Goal: Task Accomplishment & Management: Complete application form

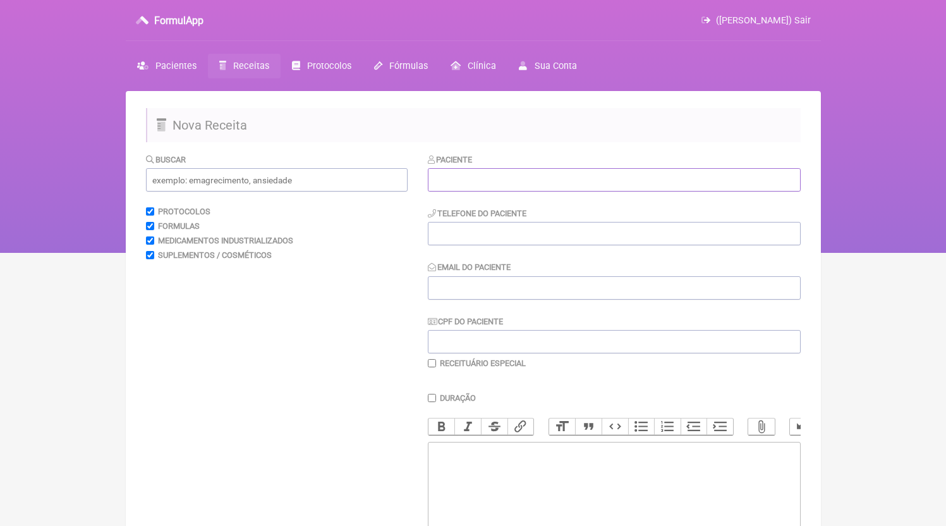
click at [513, 170] on input "text" at bounding box center [614, 179] width 373 height 23
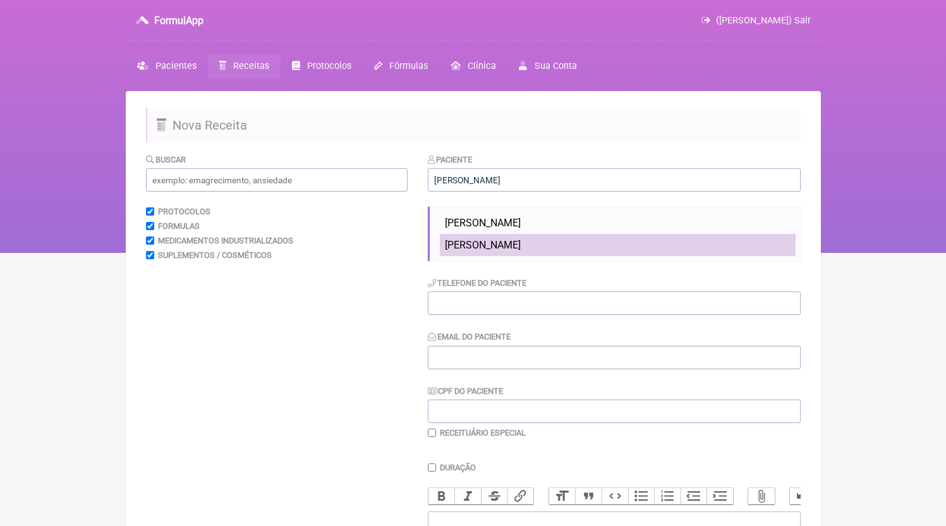
click at [511, 217] on li "[PERSON_NAME]" at bounding box center [618, 223] width 356 height 22
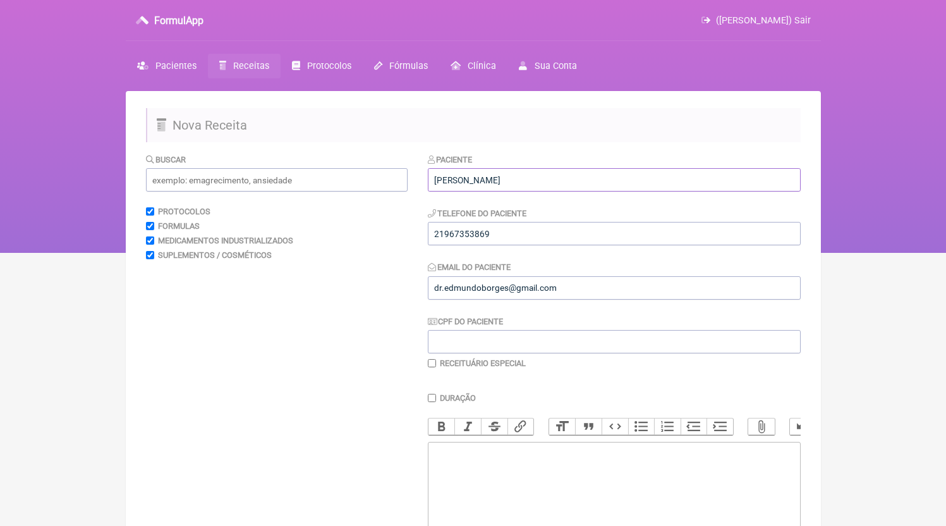
click at [535, 184] on input "[PERSON_NAME]" at bounding box center [614, 179] width 373 height 23
type input "m"
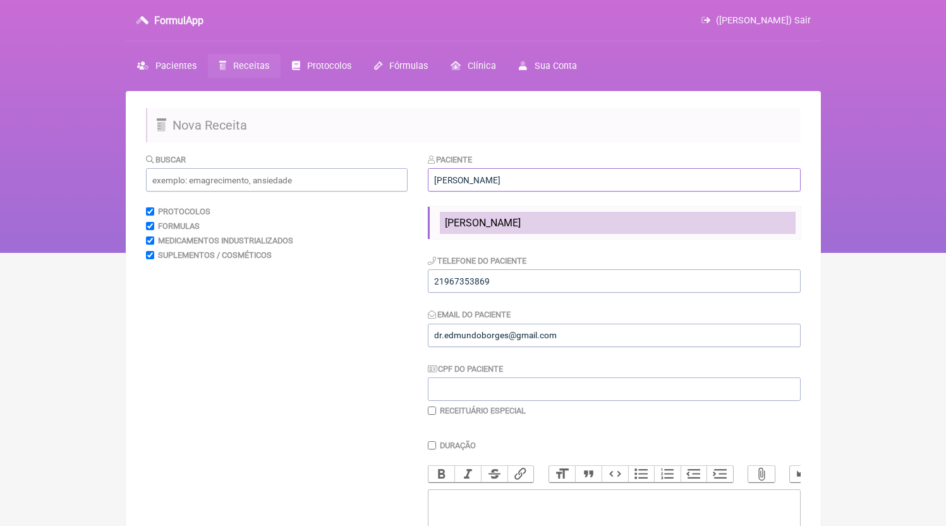
type input "[PERSON_NAME]"
click at [538, 217] on li "[PERSON_NAME]" at bounding box center [618, 223] width 356 height 22
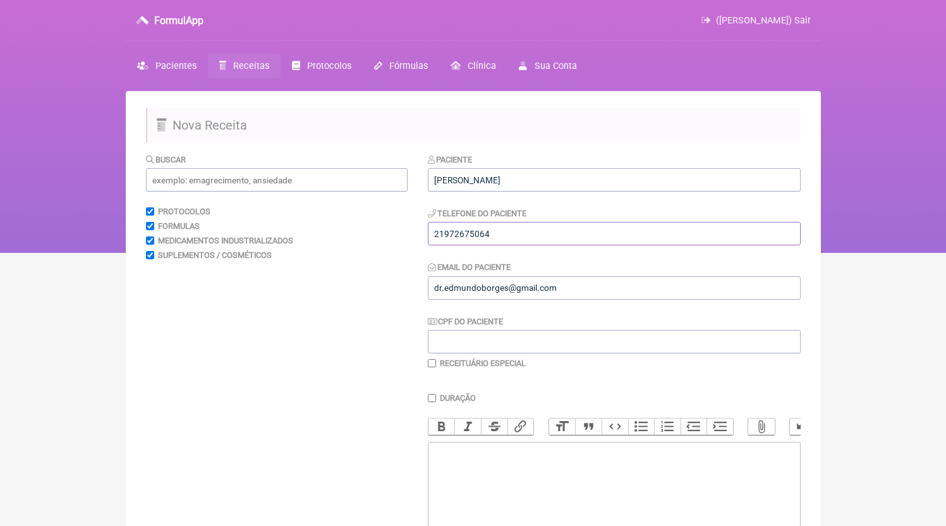
click at [533, 231] on input "tel" at bounding box center [614, 233] width 373 height 23
type input "21972675064"
click at [548, 489] on trix-editor at bounding box center [614, 518] width 373 height 152
paste trix-editor "<div>21972675064</div>"
paste trix-editor "<div>21972675064<br><br>21972675064<br>1)MANIPULADO<br>Maca Peruana 1,5g<br>Tri…"
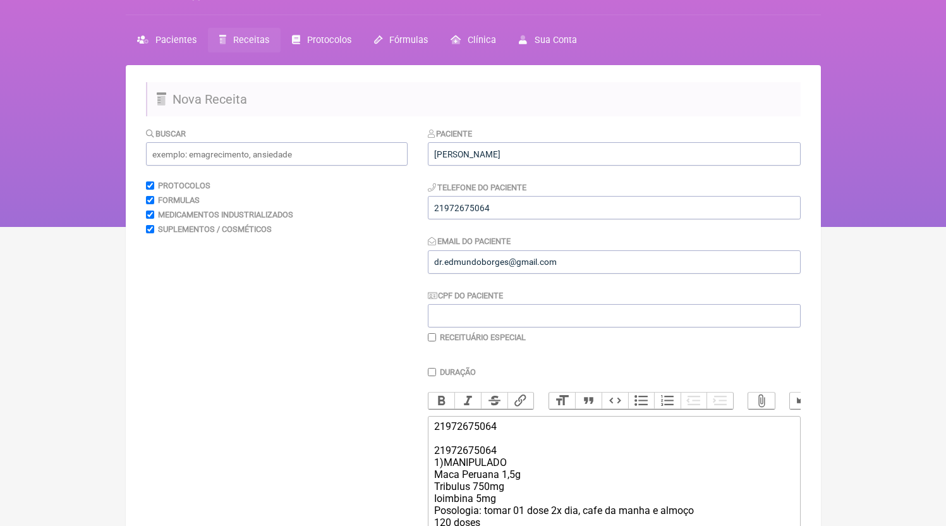
scroll to position [277, 0]
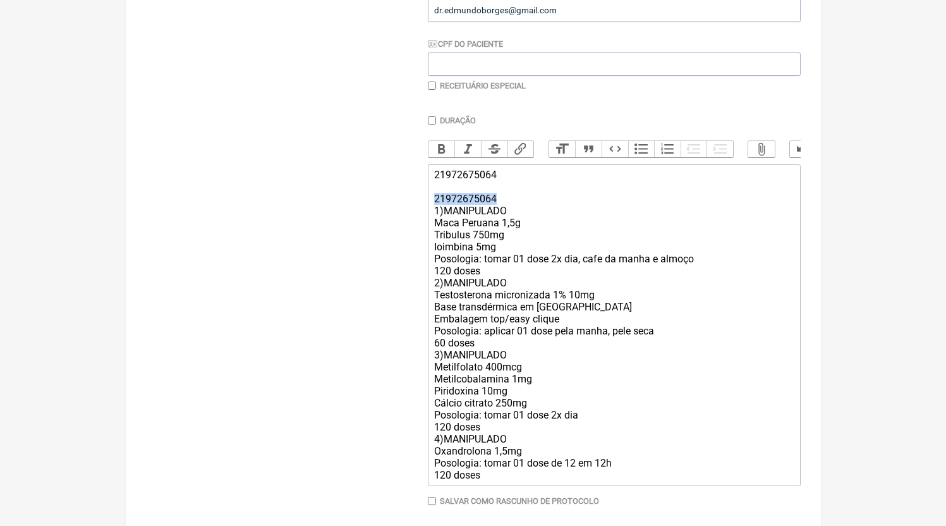
drag, startPoint x: 519, startPoint y: 209, endPoint x: 420, endPoint y: 214, distance: 99.3
click at [420, 214] on form "Buscar Protocolos Formulas Medicamentos Industrializados Suplementos / Cosmétic…" at bounding box center [473, 214] width 655 height 679
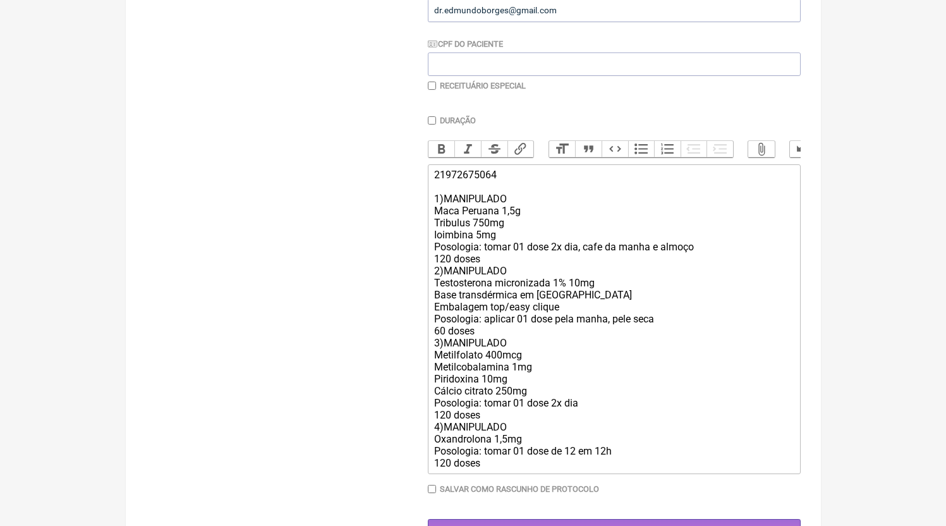
click at [487, 276] on div "21972675064 1)MANIPULADO Maca Peruana 1,5g Tribulus 750mg Ioimbina 5mg Posologi…" at bounding box center [613, 319] width 359 height 300
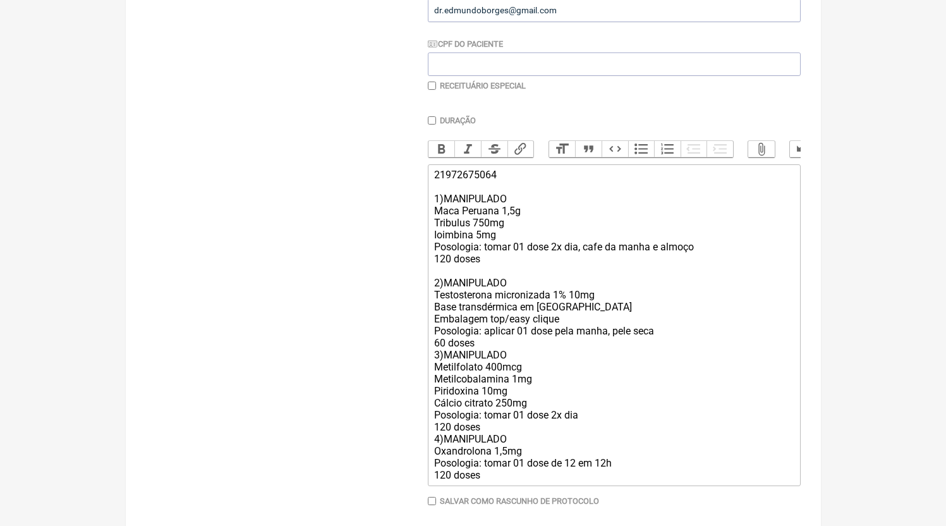
click at [497, 356] on div "21972675064 1)MANIPULADO Maca Peruana 1,5g Tribulus 750mg Ioimbina 5mg Posologi…" at bounding box center [613, 325] width 359 height 312
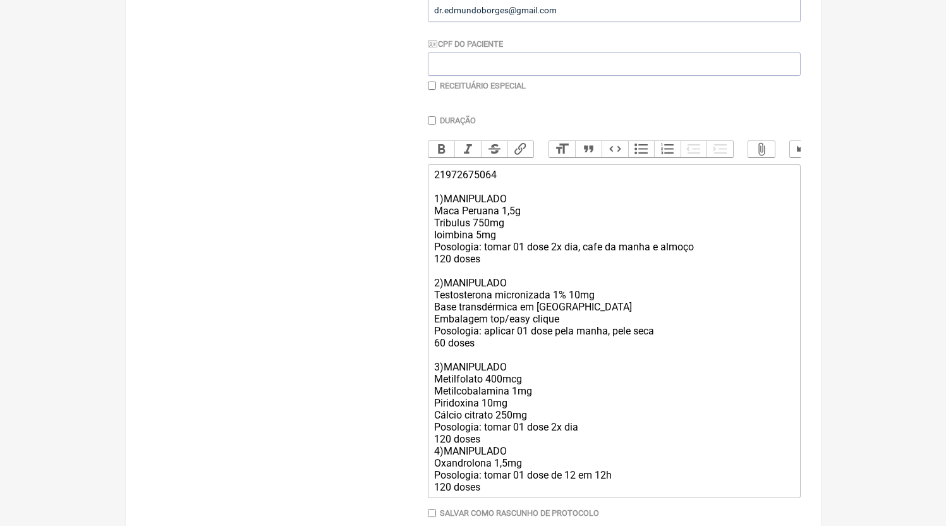
click at [487, 453] on div "21972675064 1)MANIPULADO Maca Peruana 1,5g Tribulus 750mg Ioimbina 5mg Posologi…" at bounding box center [613, 331] width 359 height 324
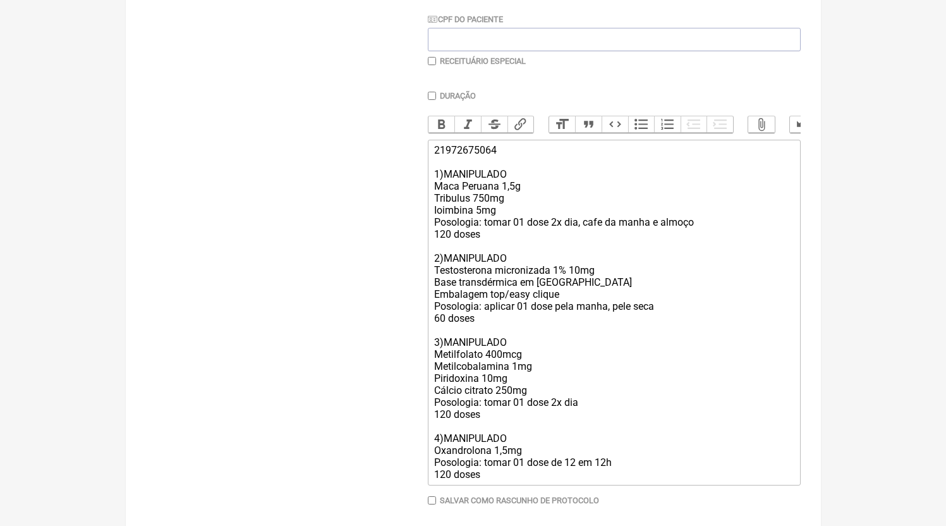
scroll to position [318, 0]
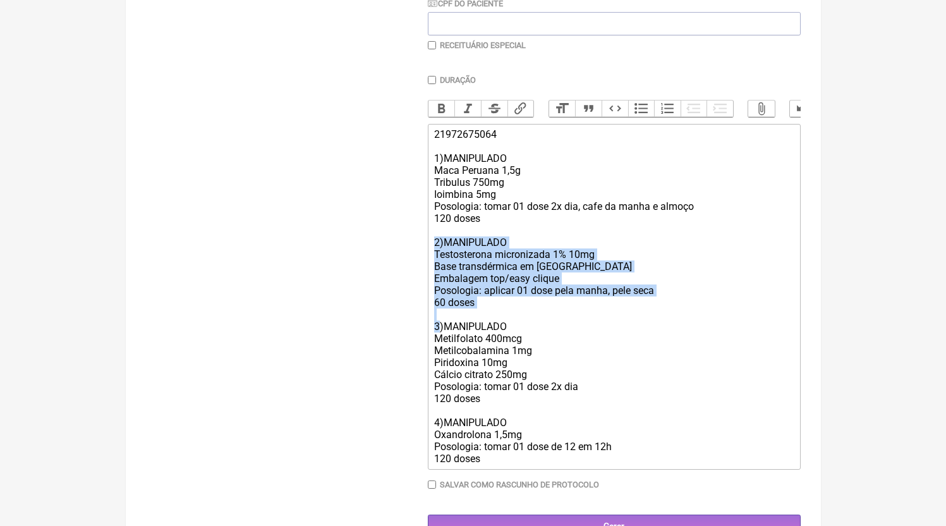
drag, startPoint x: 442, startPoint y: 339, endPoint x: 434, endPoint y: 258, distance: 81.9
click at [434, 258] on trix-editor "21972675064 1)MANIPULADO Maca Peruana 1,5g Tribulus 750mg Ioimbina 5mg Posologi…" at bounding box center [614, 297] width 373 height 346
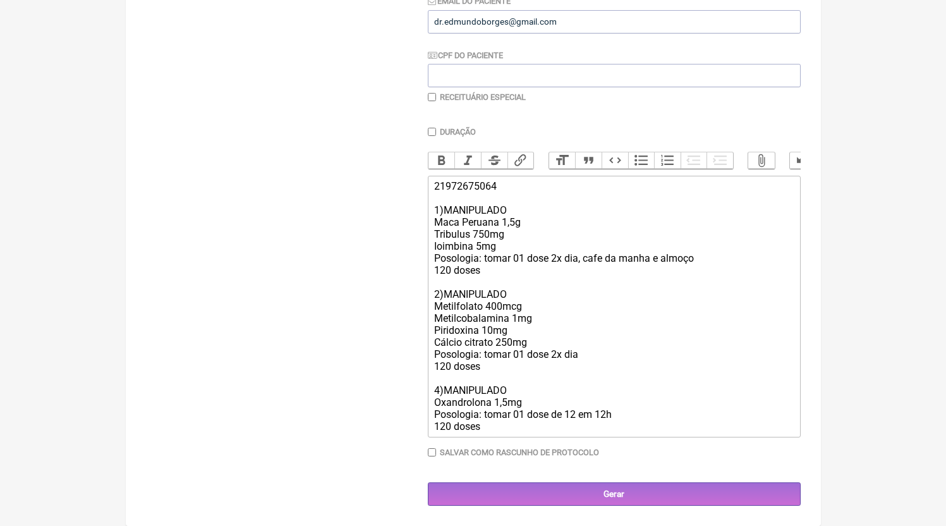
click at [518, 319] on div "21972675064 1)MANIPULADO Maca Peruana 1,5g Tribulus 750mg Ioimbina 5mg Posologi…" at bounding box center [613, 306] width 359 height 252
drag, startPoint x: 438, startPoint y: 393, endPoint x: 425, endPoint y: 387, distance: 14.4
click at [425, 387] on form "Buscar Protocolos Formulas Medicamentos Industrializados Suplementos / Cosmétic…" at bounding box center [473, 196] width 655 height 619
click at [510, 420] on div "21972675064 1)MANIPULADO Maca Peruana 1,5g Tribulus 750mg Ioimbina 5mg Posologi…" at bounding box center [613, 306] width 359 height 252
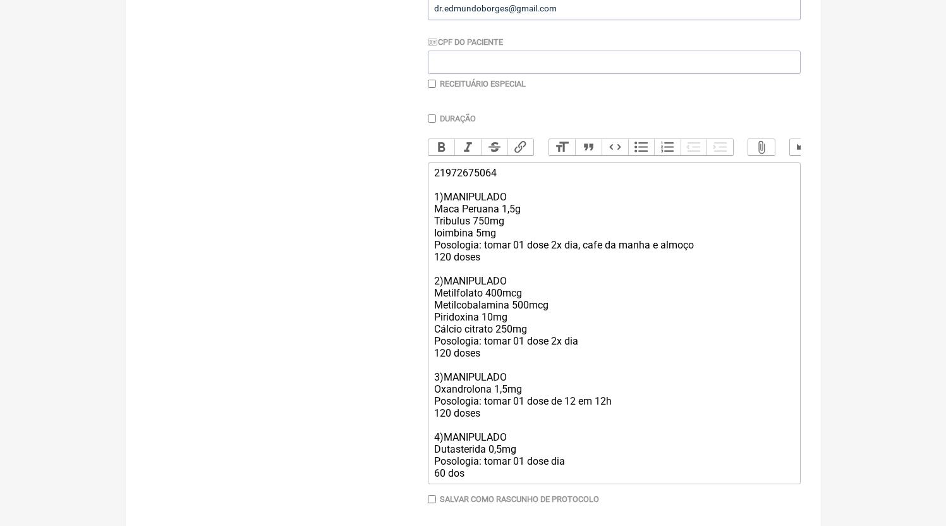
type trix-editor "<div>21972675064<br><br>1)MANIPULADO<br>Maca Peruana 1,5g<br>Tribulus 750mg<br>…"
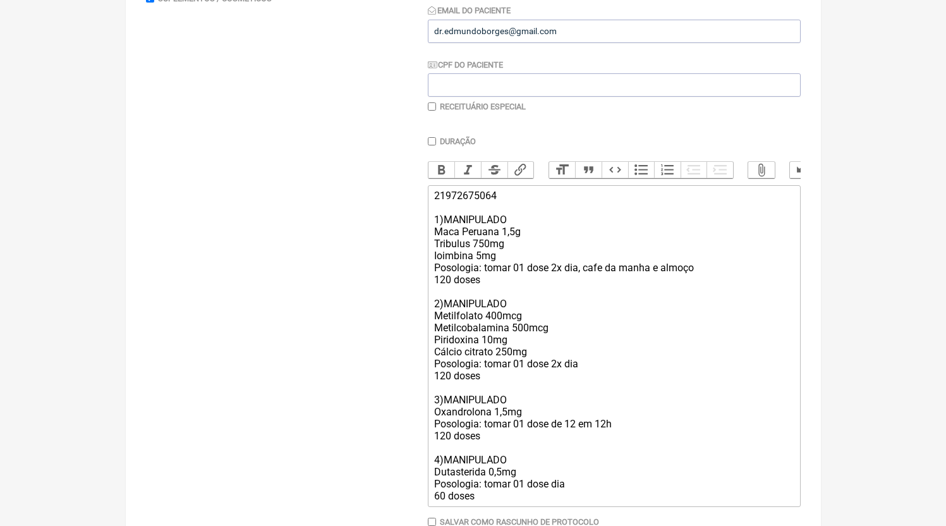
scroll to position [339, 0]
